Goal: Check status: Check status

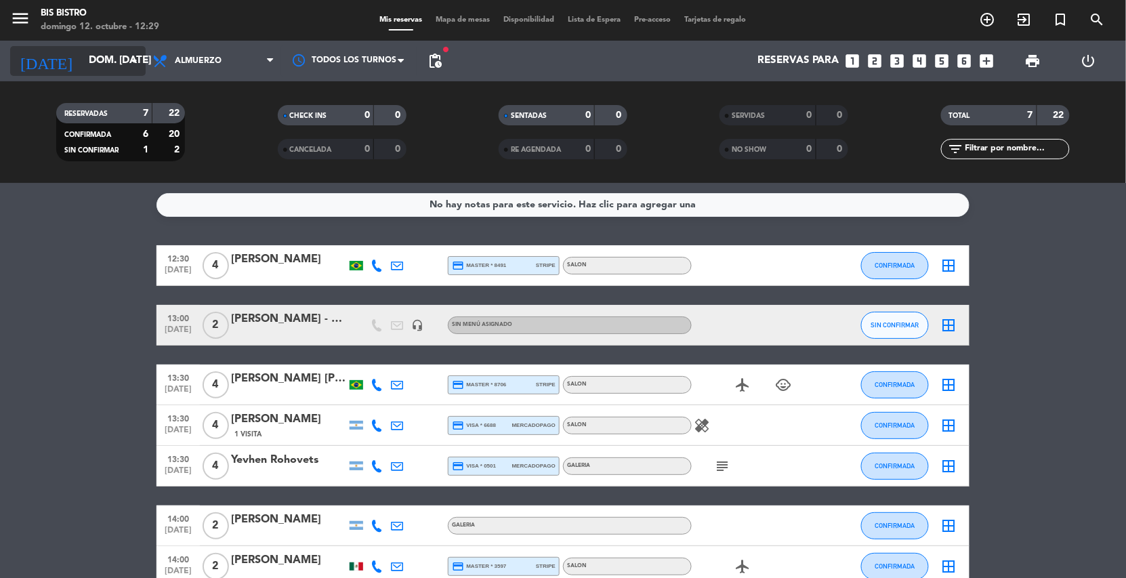
click at [114, 59] on input "dom. [DATE]" at bounding box center [149, 61] width 135 height 26
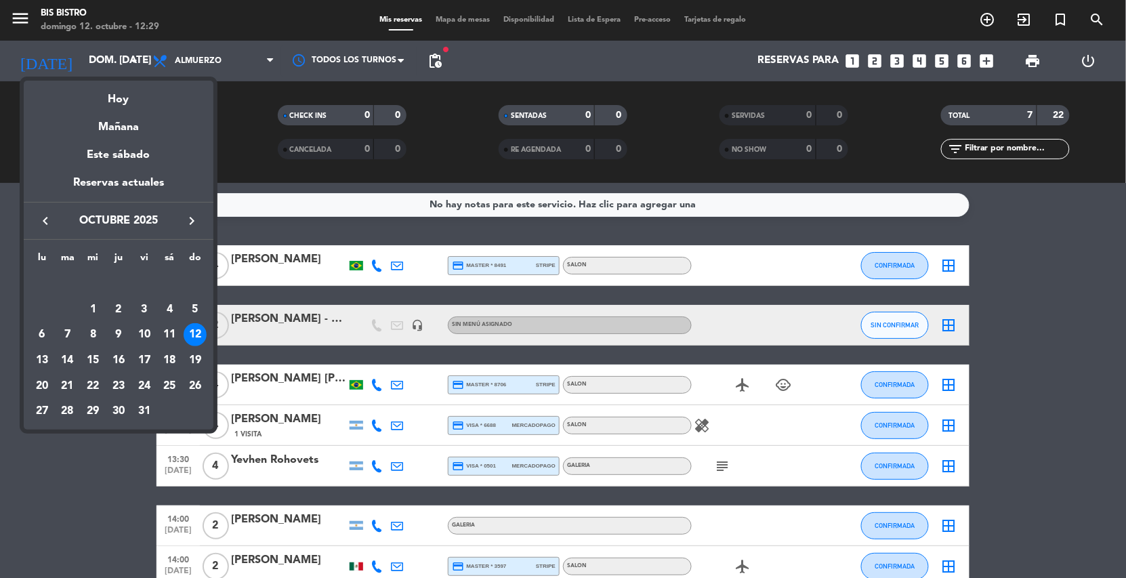
click at [186, 231] on div "keyboard_arrow_left octubre 2025 keyboard_arrow_right" at bounding box center [119, 221] width 190 height 38
click at [191, 223] on icon "keyboard_arrow_right" at bounding box center [192, 221] width 16 height 16
click at [169, 282] on div "1" at bounding box center [169, 283] width 23 height 23
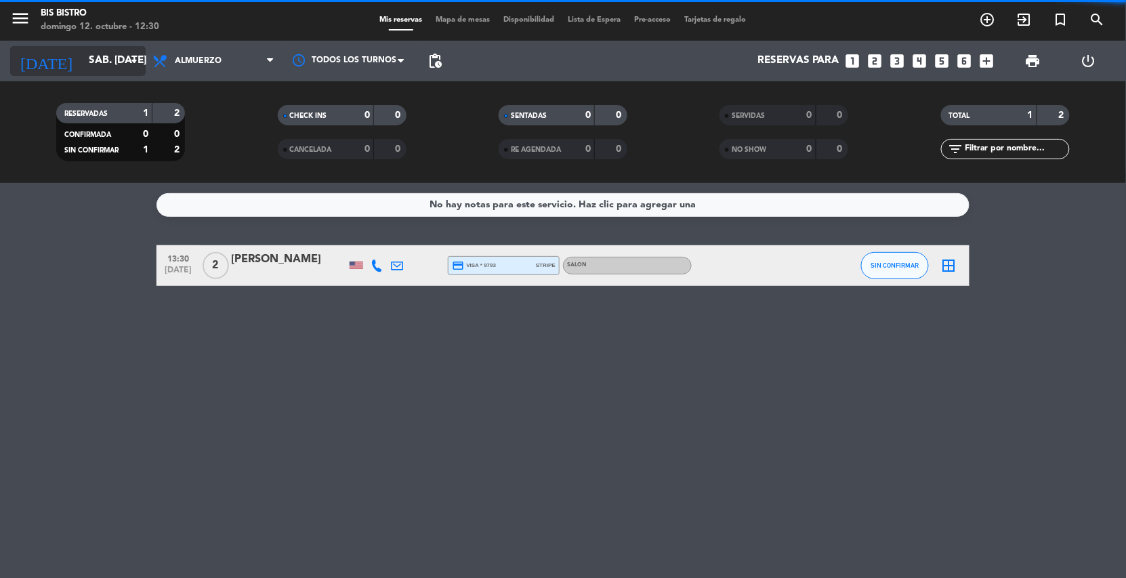
click at [93, 62] on input "sáb. [DATE]" at bounding box center [149, 61] width 135 height 26
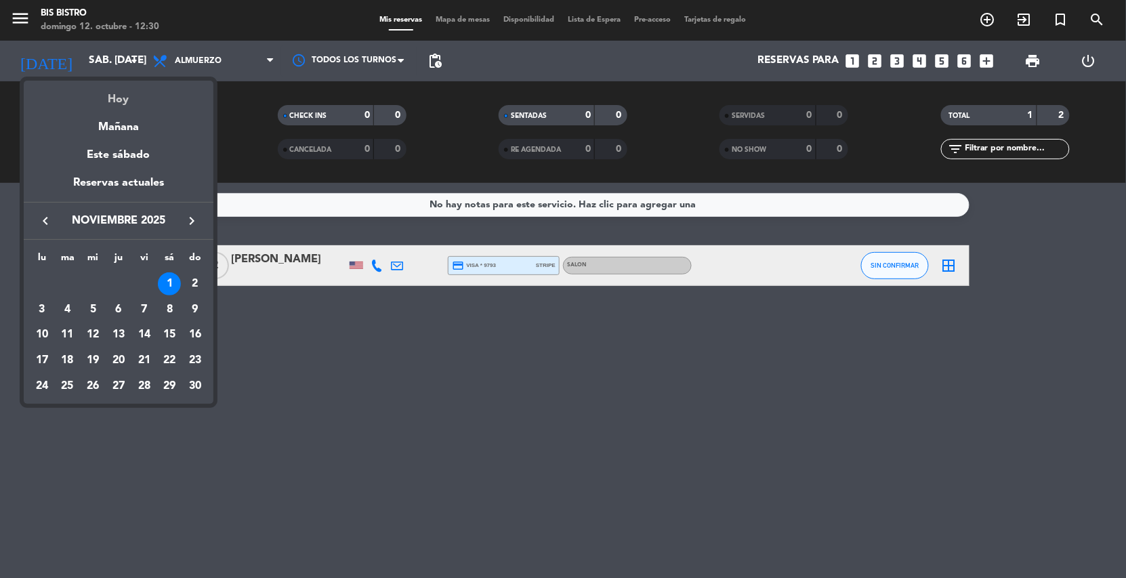
click at [105, 99] on div "Hoy" at bounding box center [119, 95] width 190 height 28
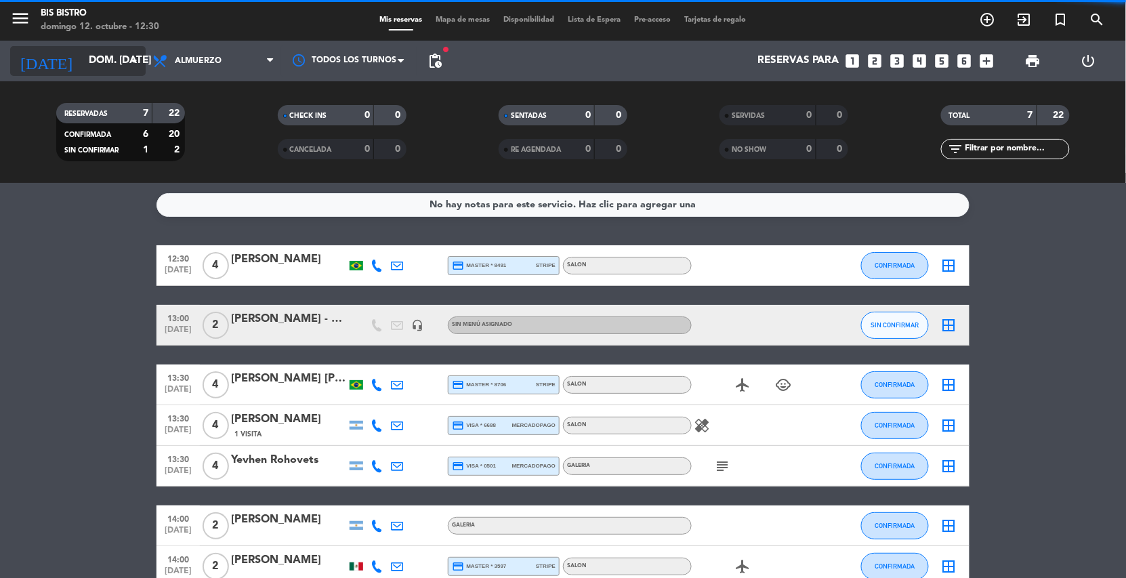
click at [116, 69] on input "dom. [DATE]" at bounding box center [149, 61] width 135 height 26
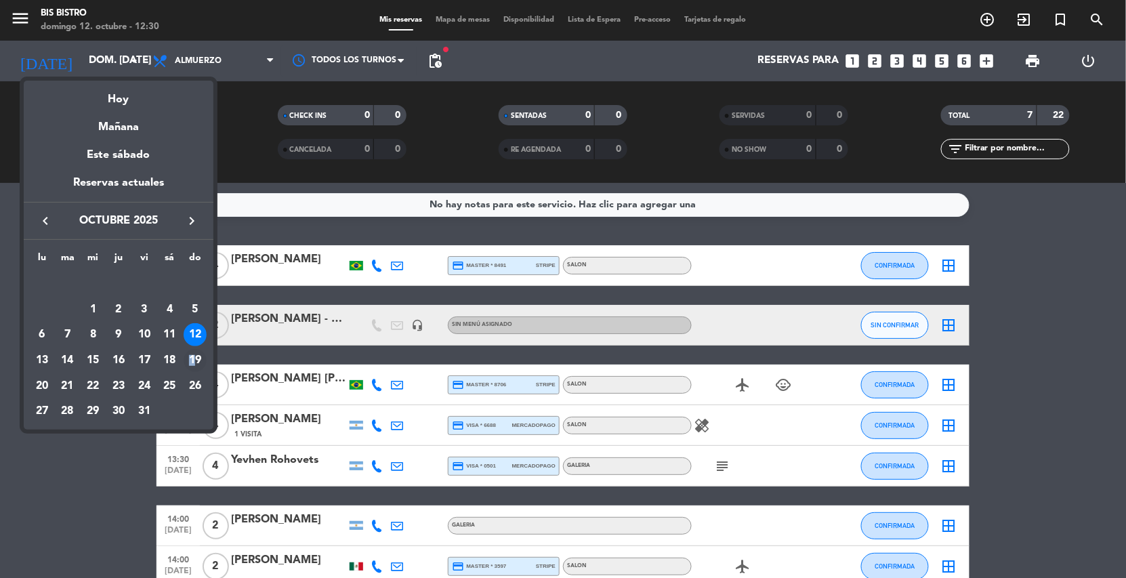
click at [192, 357] on td "19" at bounding box center [195, 361] width 26 height 26
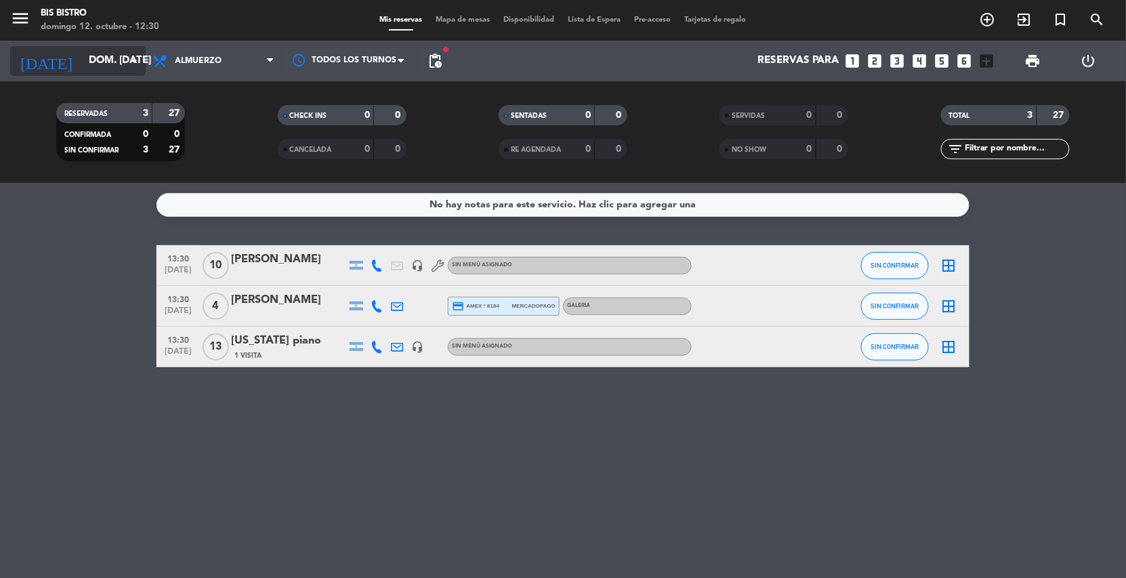
click at [134, 62] on icon "arrow_drop_down" at bounding box center [134, 61] width 16 height 16
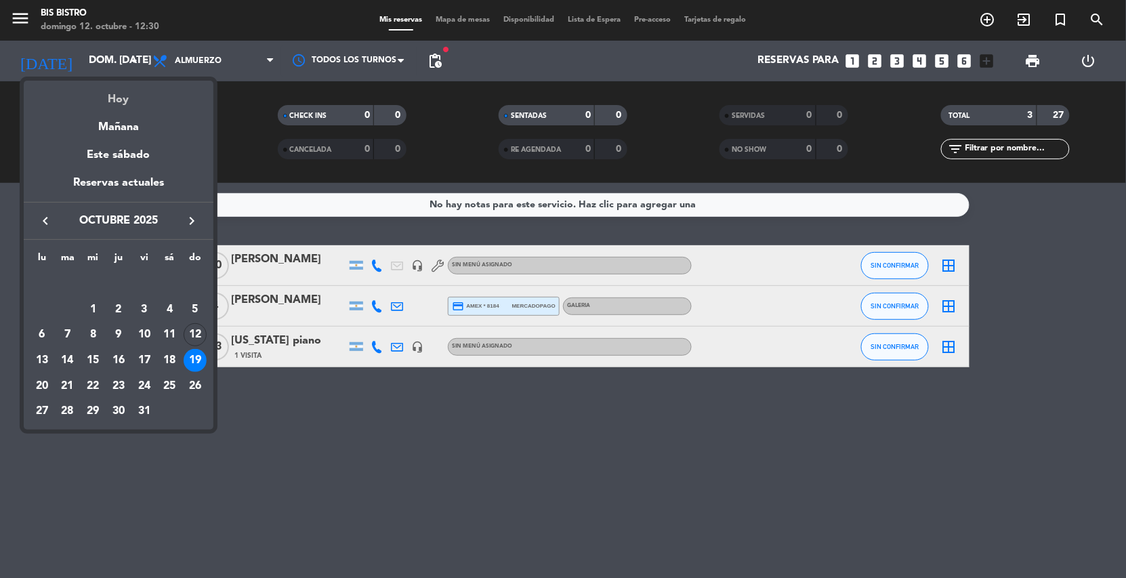
click at [116, 90] on div "Hoy" at bounding box center [119, 95] width 190 height 28
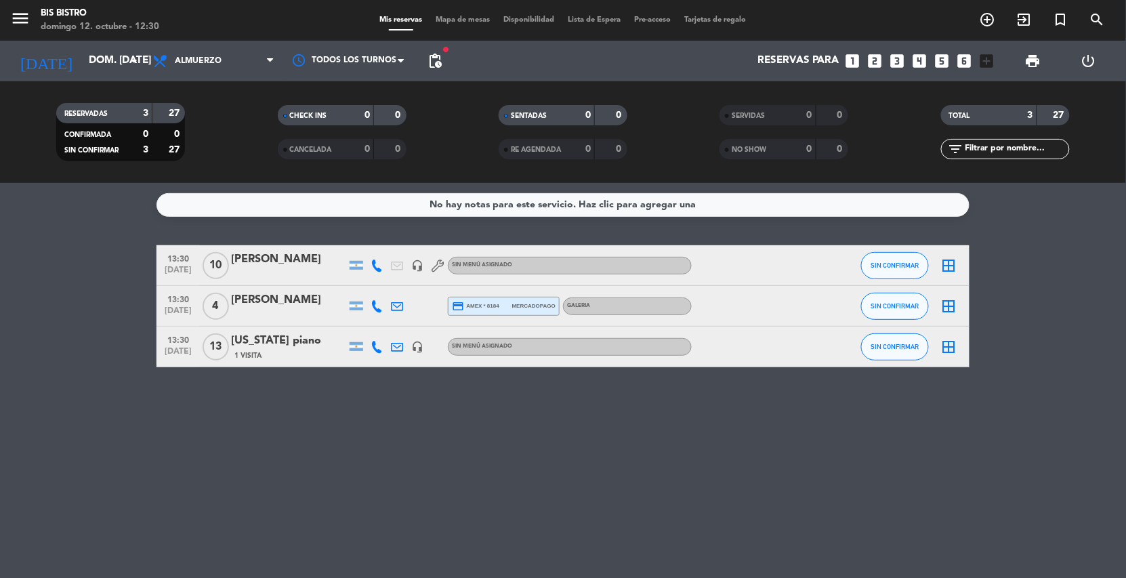
type input "dom. [DATE]"
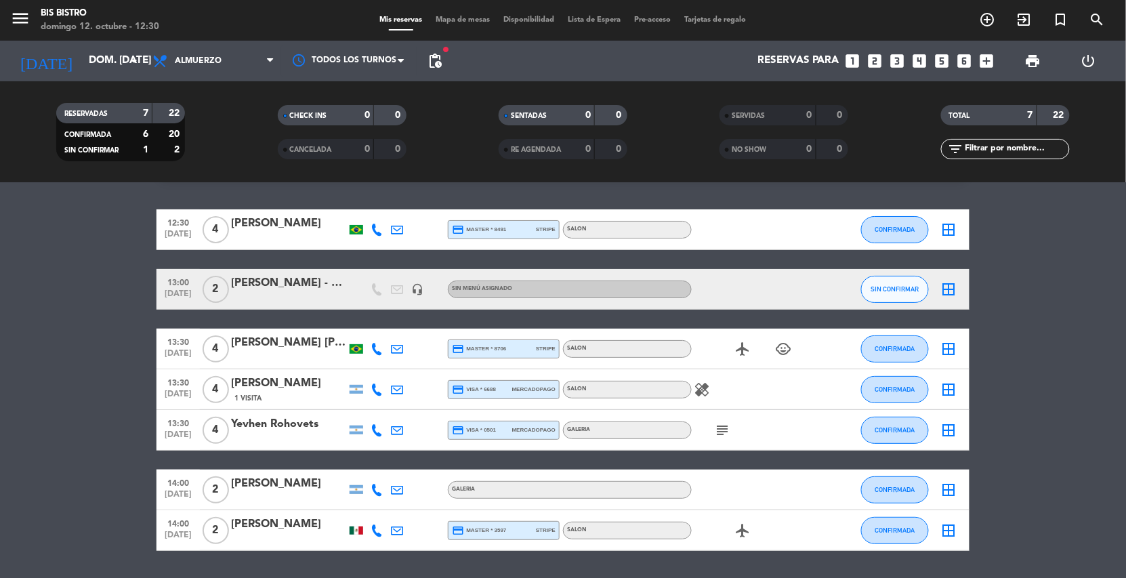
scroll to position [75, 0]
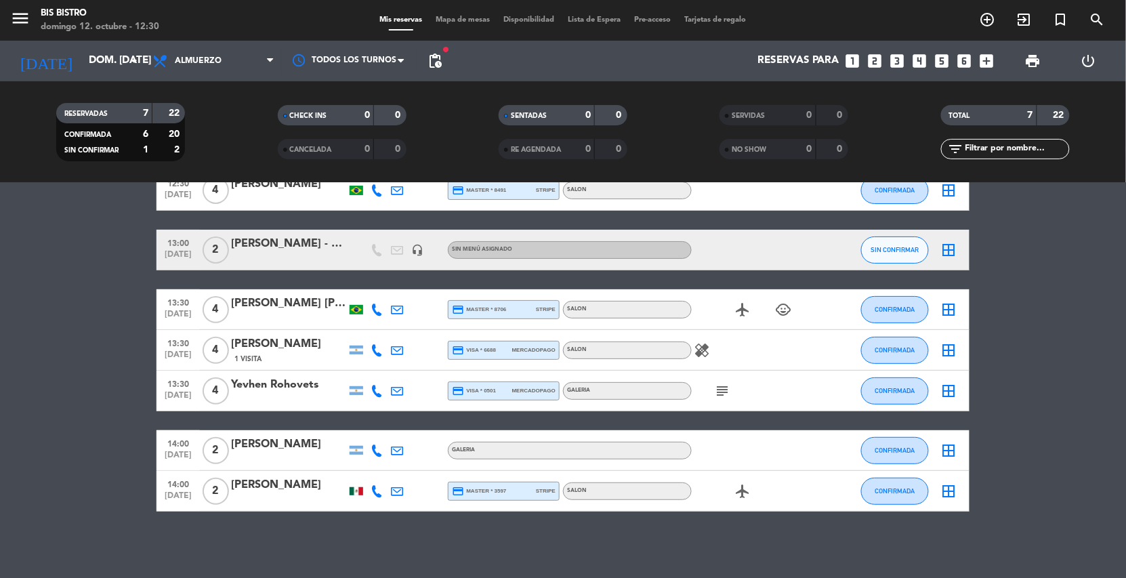
click at [714, 387] on icon "subject" at bounding box center [722, 391] width 16 height 16
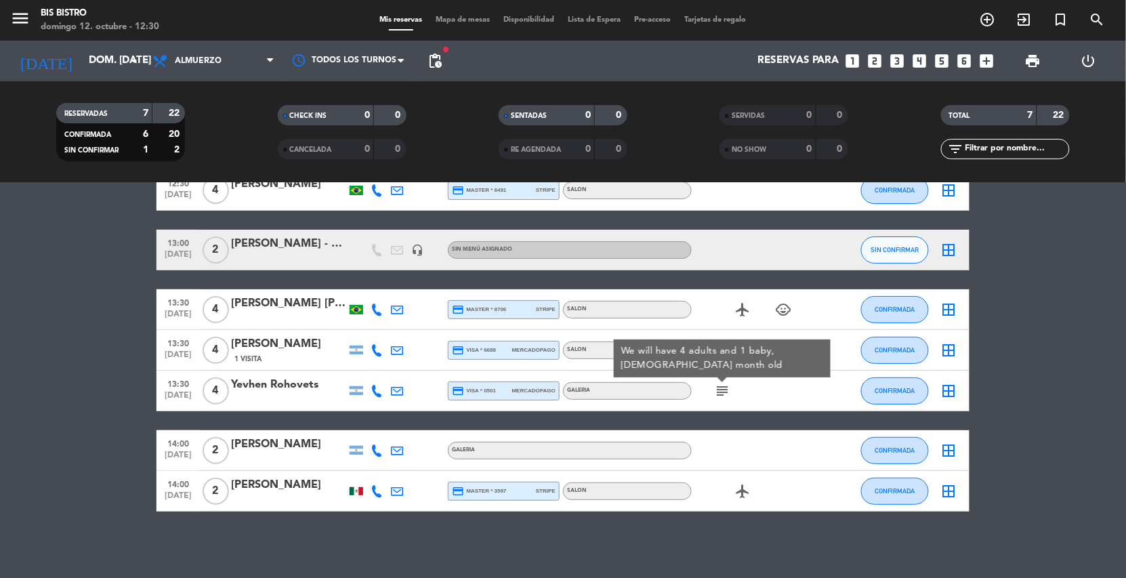
click at [47, 307] on bookings-row "12:30 [DATE] 4 [PERSON_NAME] credit_card master * 8491 stripe SALON CONFIRMADA …" at bounding box center [563, 341] width 1126 height 342
